Goal: Transaction & Acquisition: Purchase product/service

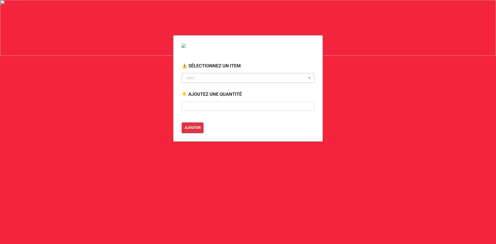
click at [198, 79] on div "Select ..." at bounding box center [195, 78] width 22 height 6
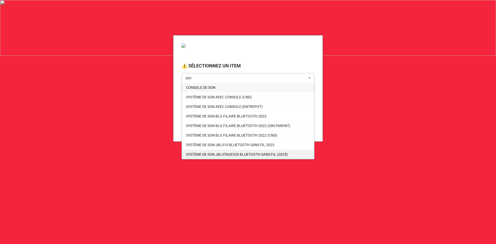
type input "son"
click at [226, 152] on span "SYSTÈME DE SON JBLSTAGE320 BLUETOOTH SANS FIL (2025)" at bounding box center [237, 154] width 102 height 4
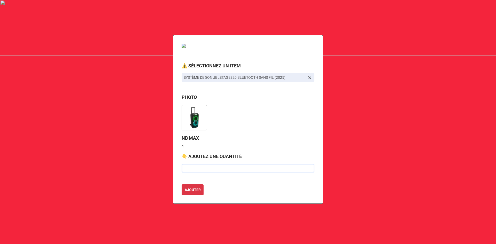
click at [193, 168] on input "text" at bounding box center [248, 168] width 133 height 9
type input "2"
click at [193, 168] on input "text" at bounding box center [248, 168] width 133 height 9
type input "2"
click at [182, 184] on button "AJOUTER" at bounding box center [193, 189] width 22 height 11
